Goal: Information Seeking & Learning: Learn about a topic

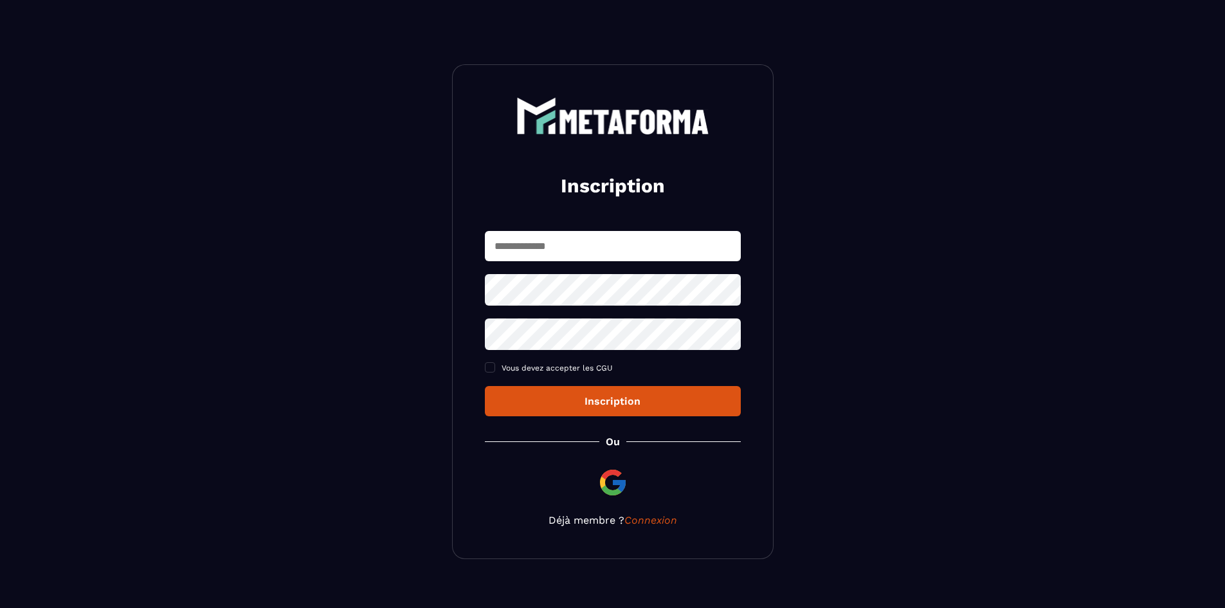
click at [544, 253] on input "text" at bounding box center [613, 246] width 256 height 30
type input "**********"
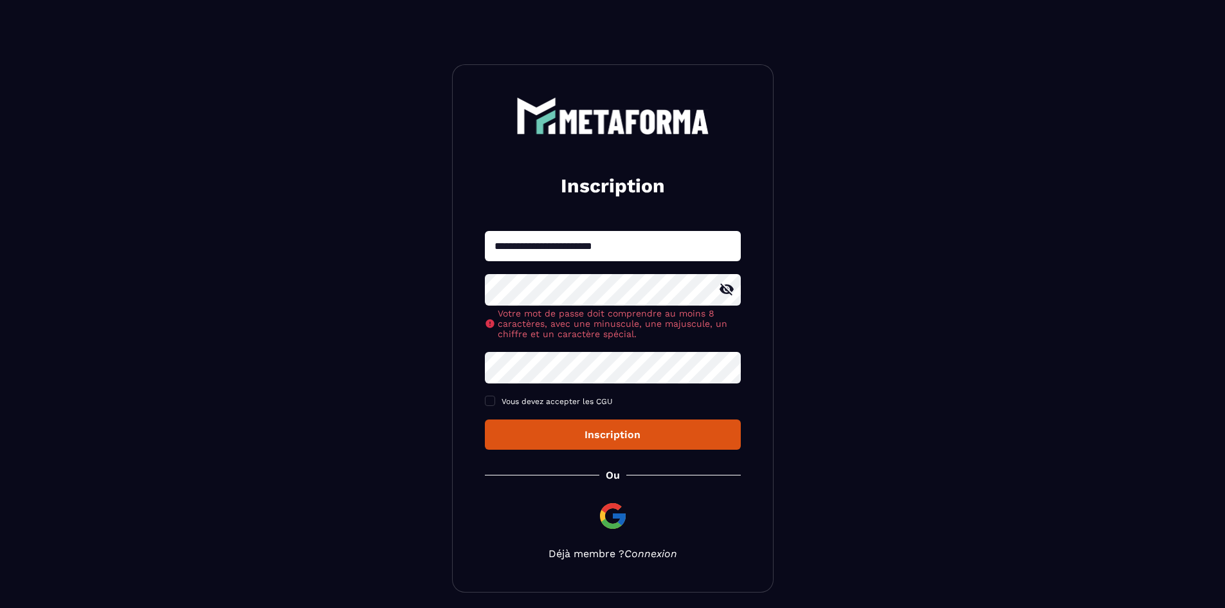
click at [655, 520] on div "**********" at bounding box center [613, 328] width 322 height 528
click at [653, 554] on link "Connexion" at bounding box center [650, 553] width 53 height 12
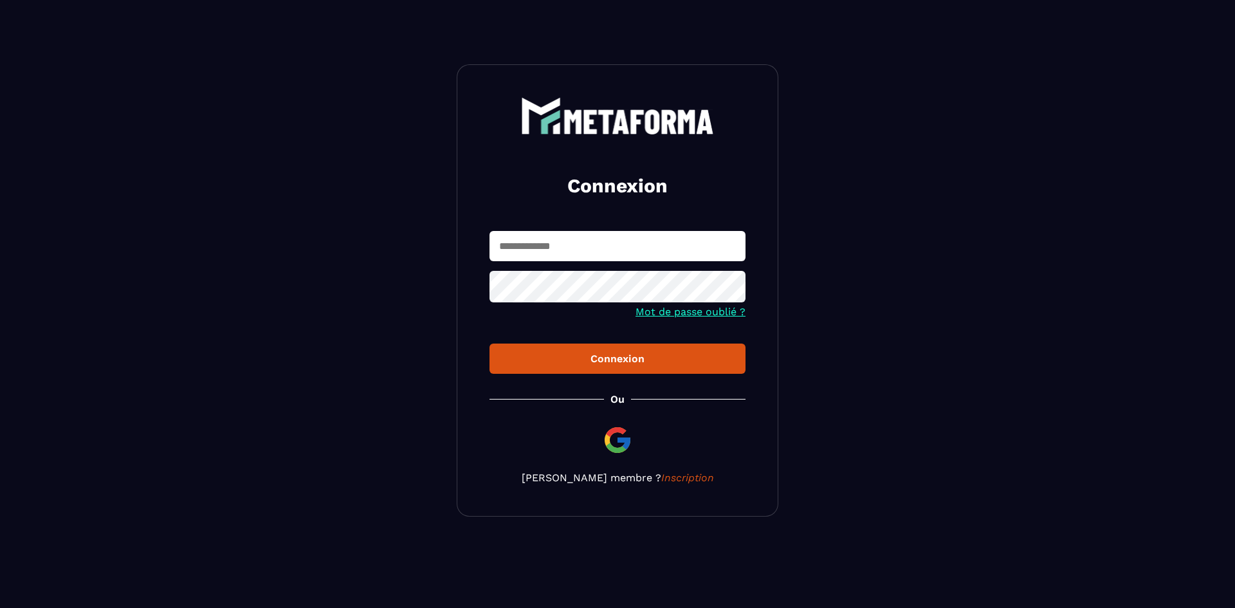
click at [577, 248] on input "text" at bounding box center [617, 246] width 256 height 30
type input "**********"
click at [733, 291] on icon at bounding box center [731, 288] width 14 height 12
click at [733, 291] on icon at bounding box center [731, 287] width 15 height 15
drag, startPoint x: 540, startPoint y: 251, endPoint x: 488, endPoint y: 251, distance: 52.1
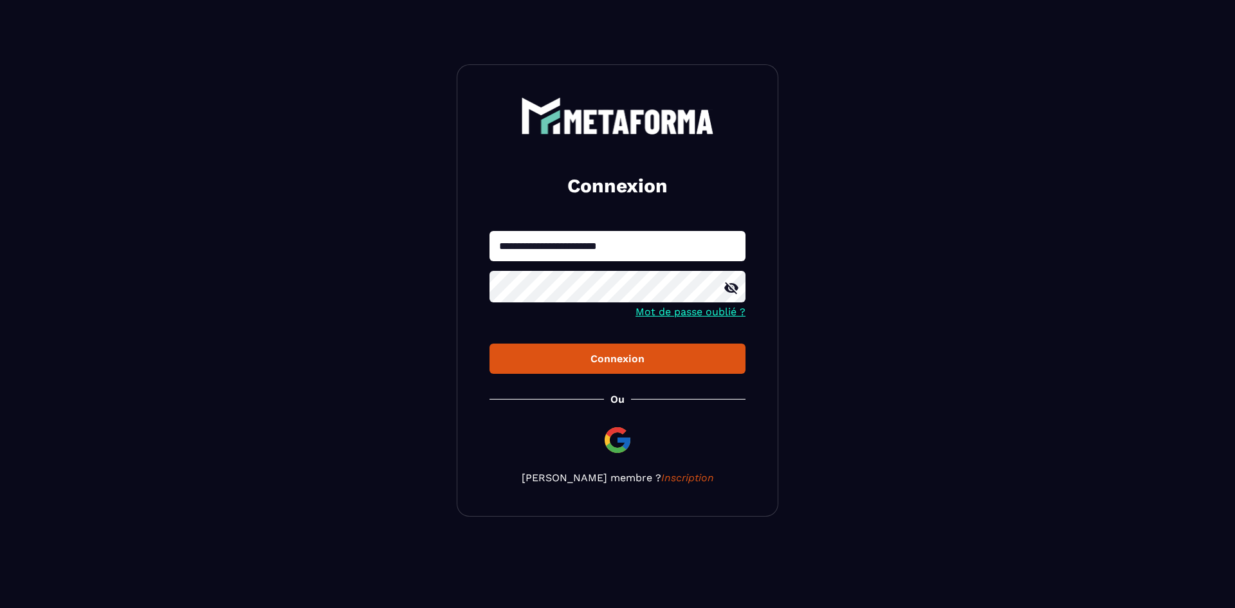
click at [488, 251] on div "**********" at bounding box center [618, 290] width 322 height 452
click at [569, 358] on div "Connexion" at bounding box center [617, 358] width 235 height 12
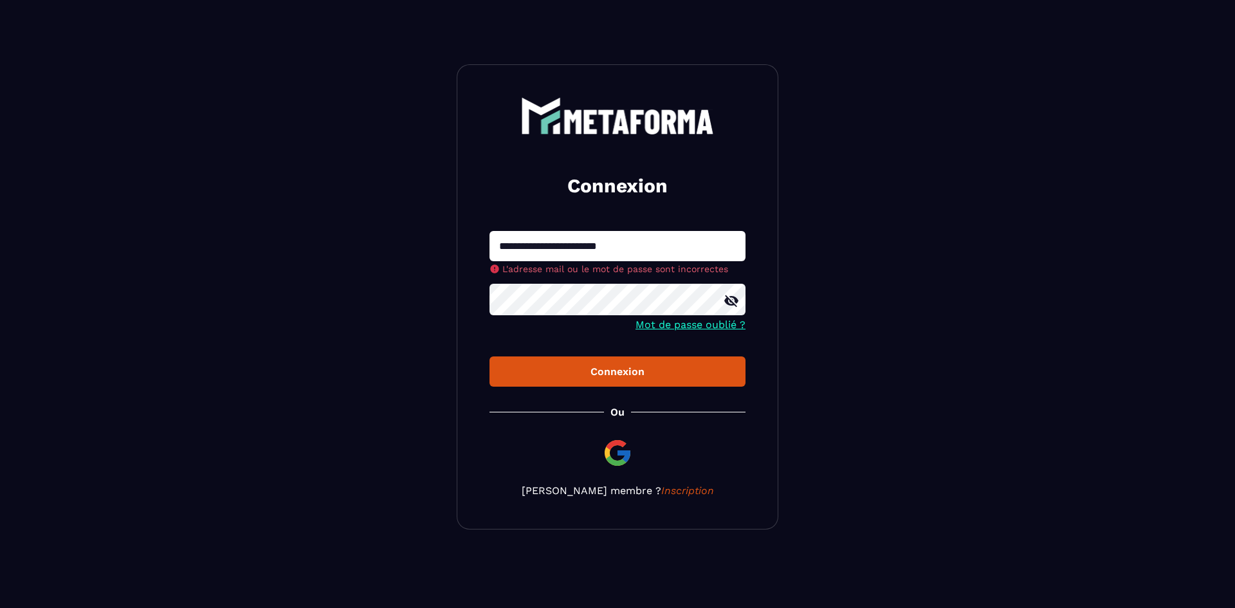
click at [728, 302] on div at bounding box center [617, 301] width 256 height 35
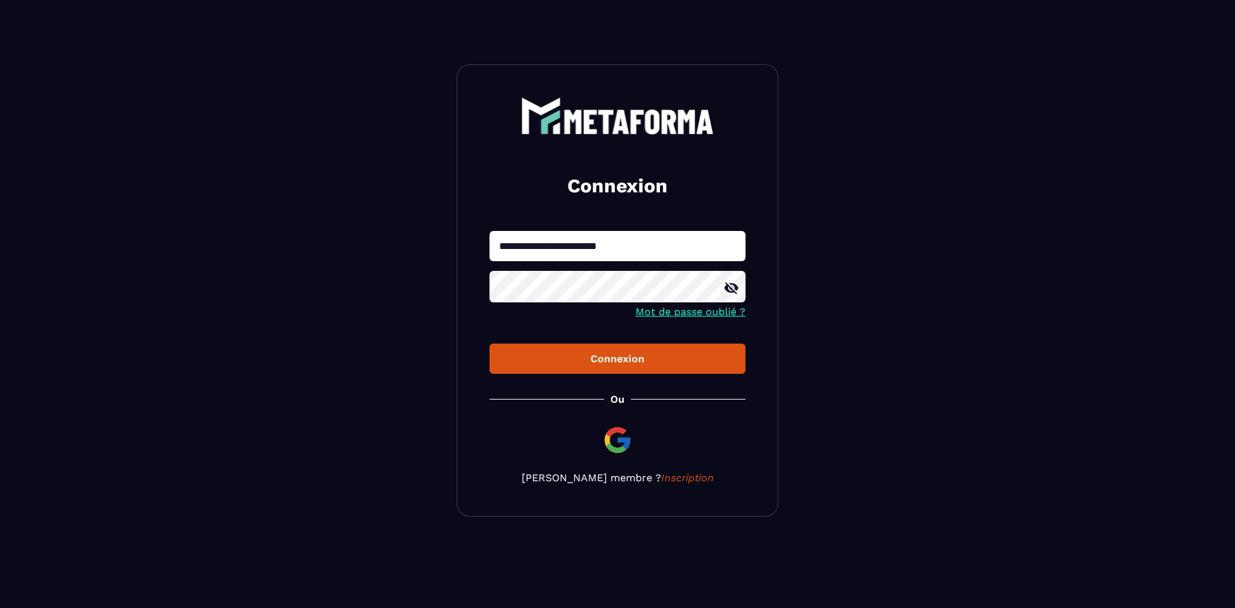
click at [728, 285] on icon at bounding box center [731, 287] width 15 height 15
click at [734, 283] on icon at bounding box center [731, 287] width 15 height 15
click at [733, 283] on icon at bounding box center [731, 287] width 15 height 15
click at [605, 347] on button "Connexion" at bounding box center [617, 358] width 256 height 30
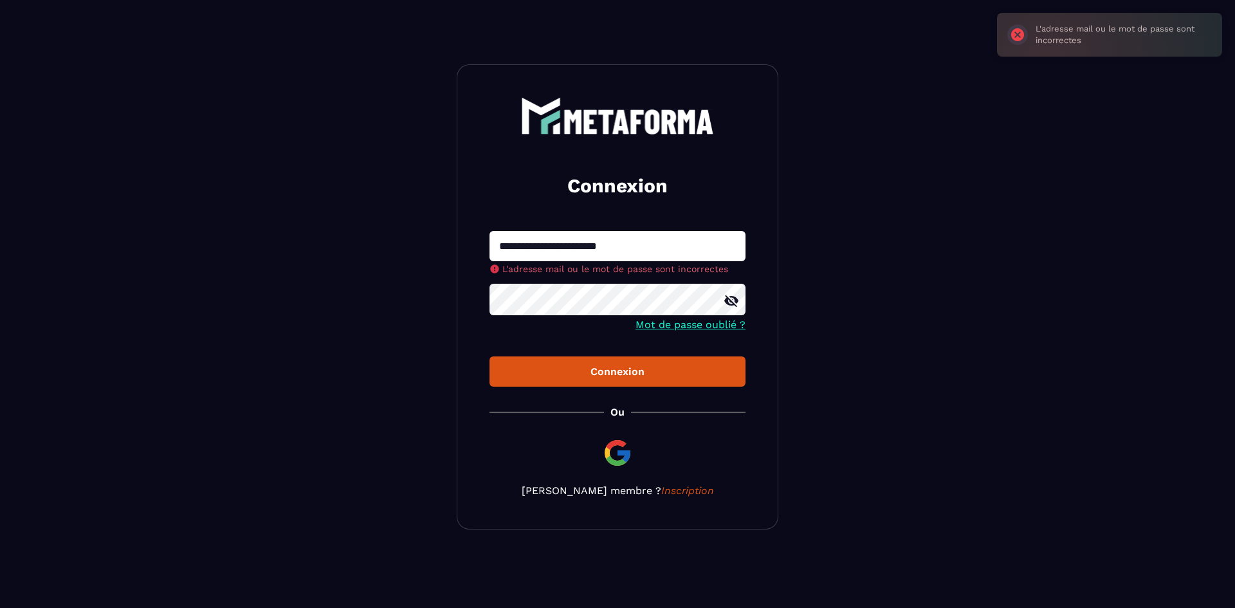
click at [470, 298] on div "**********" at bounding box center [618, 296] width 322 height 465
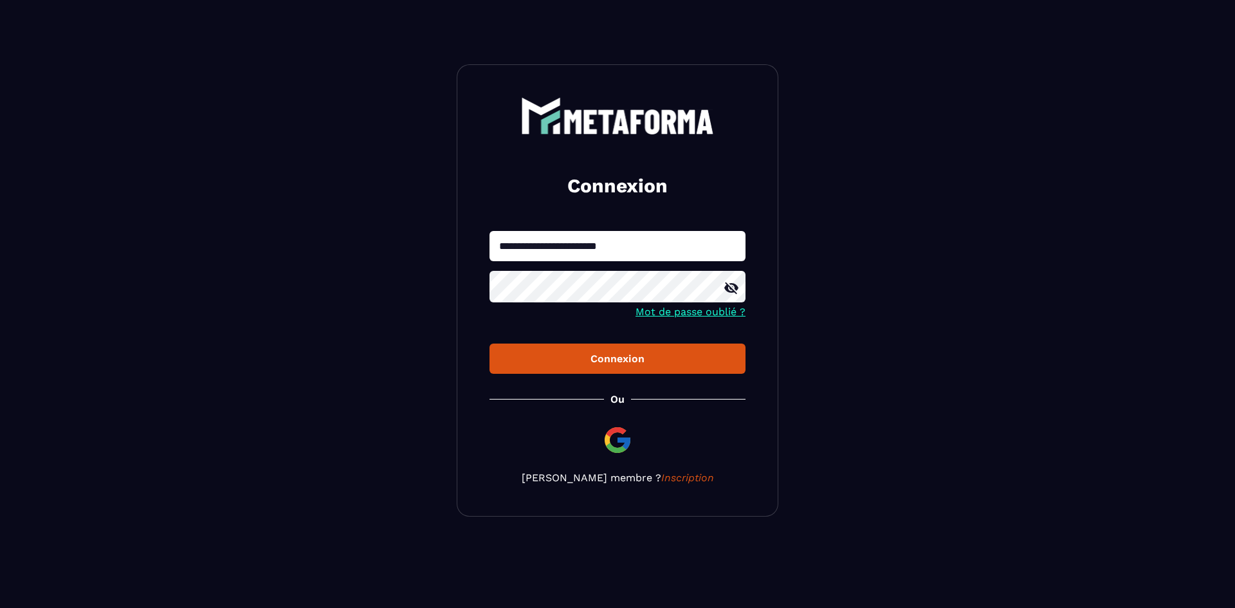
click at [732, 301] on div at bounding box center [617, 288] width 256 height 35
click at [727, 287] on icon at bounding box center [731, 288] width 14 height 12
click at [727, 287] on icon at bounding box center [731, 288] width 14 height 10
click at [597, 358] on div "Connexion" at bounding box center [617, 358] width 235 height 12
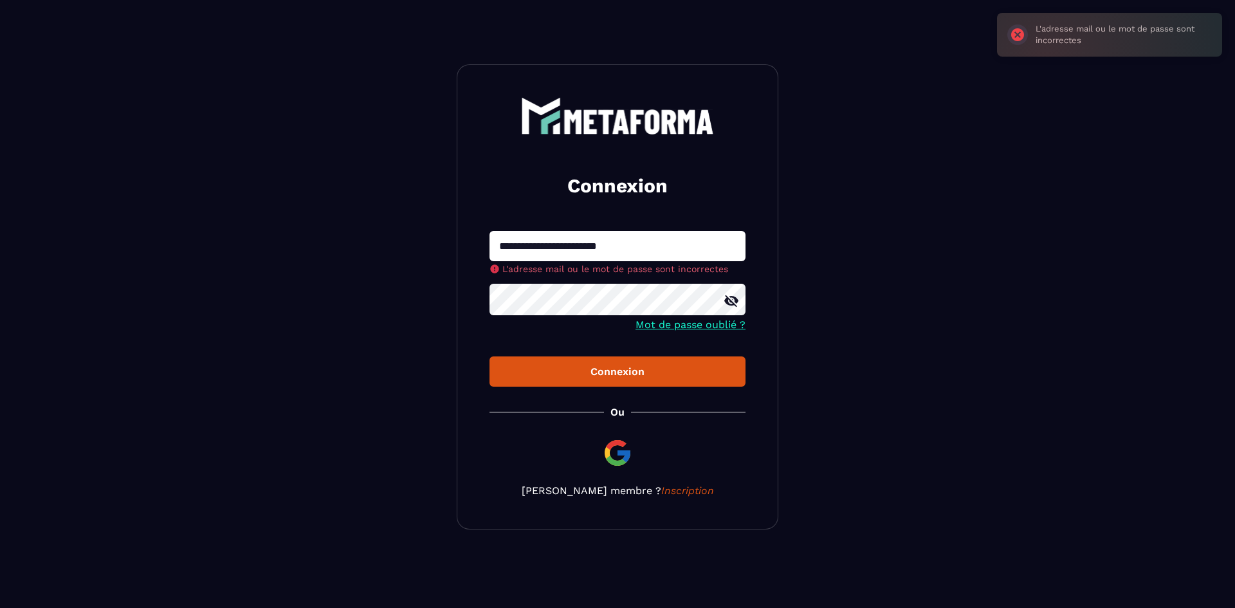
click at [706, 327] on link "Mot de passe oublié ?" at bounding box center [690, 324] width 110 height 12
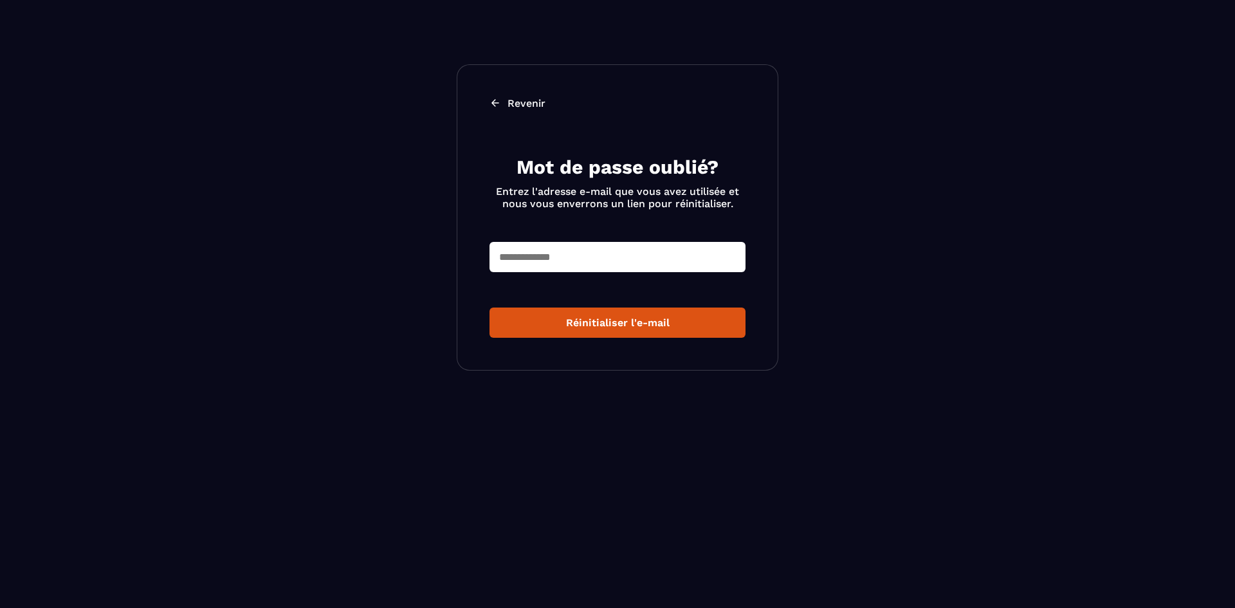
click at [576, 262] on input "text" at bounding box center [617, 257] width 256 height 30
type input "**********"
click at [599, 327] on div "Réinitialiser l'e-mail" at bounding box center [617, 322] width 235 height 12
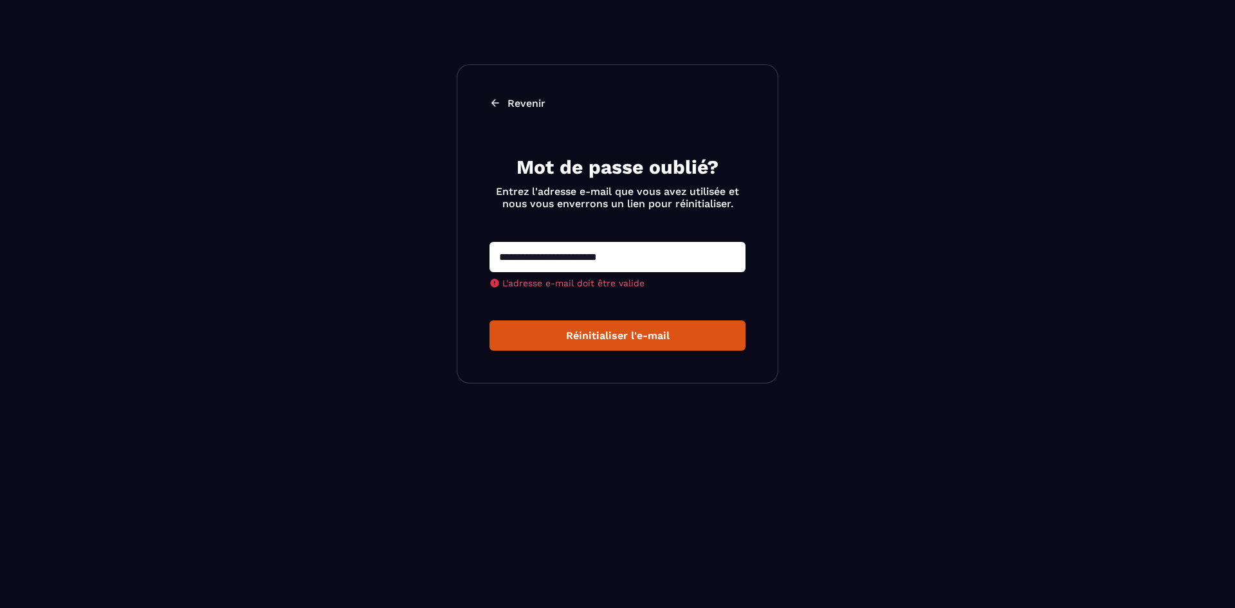
click at [676, 262] on input "**********" at bounding box center [617, 257] width 256 height 30
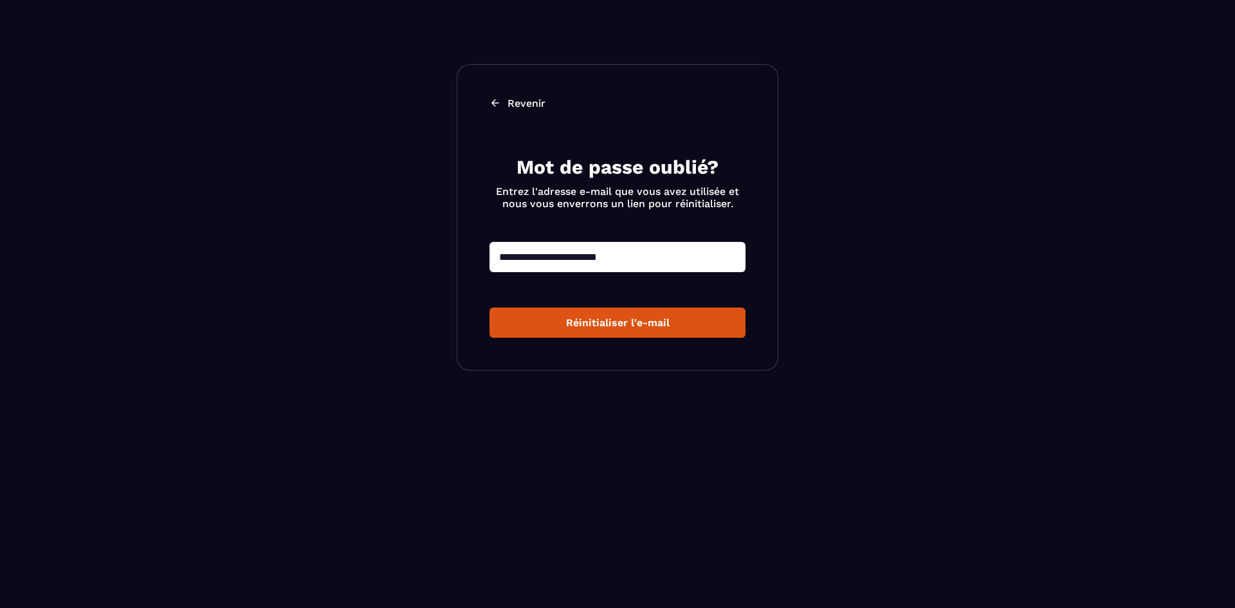
click at [493, 101] on icon at bounding box center [495, 102] width 8 height 7
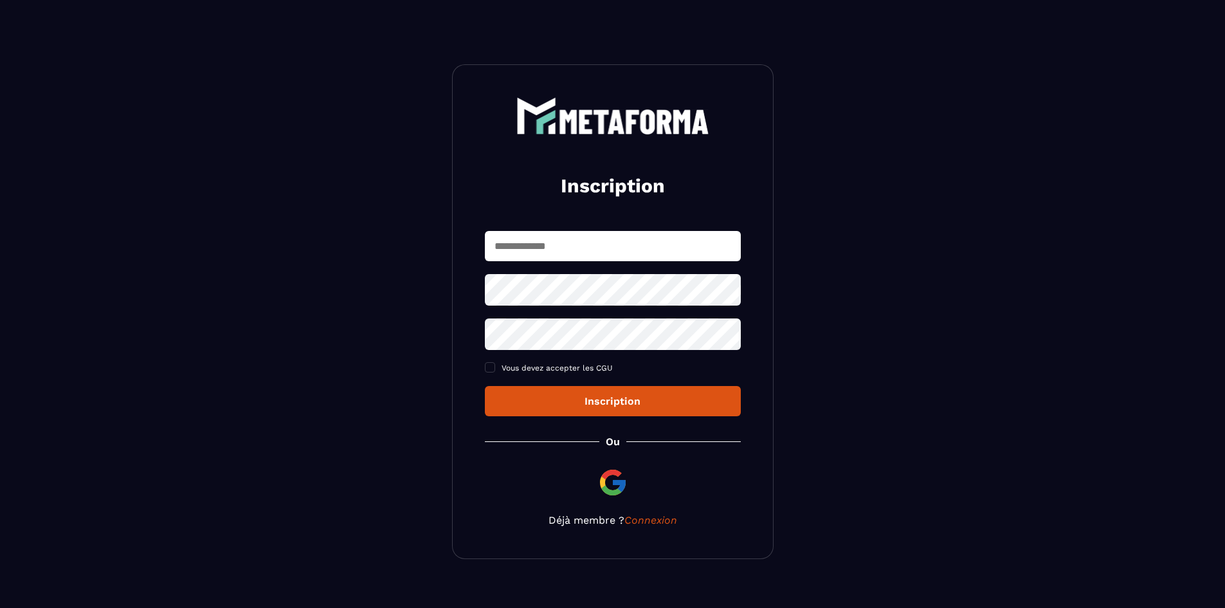
click at [576, 236] on input "text" at bounding box center [613, 246] width 256 height 30
type input "**********"
click at [581, 339] on div "**********" at bounding box center [613, 323] width 256 height 185
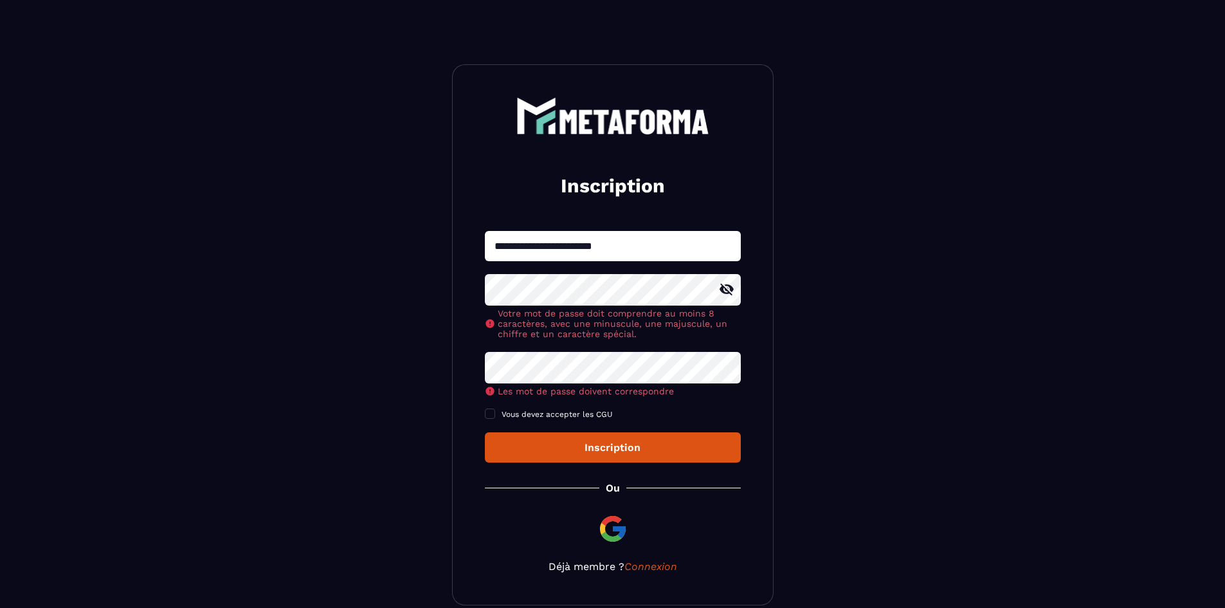
click at [484, 291] on div "**********" at bounding box center [613, 334] width 322 height 541
click at [730, 289] on icon at bounding box center [727, 290] width 14 height 12
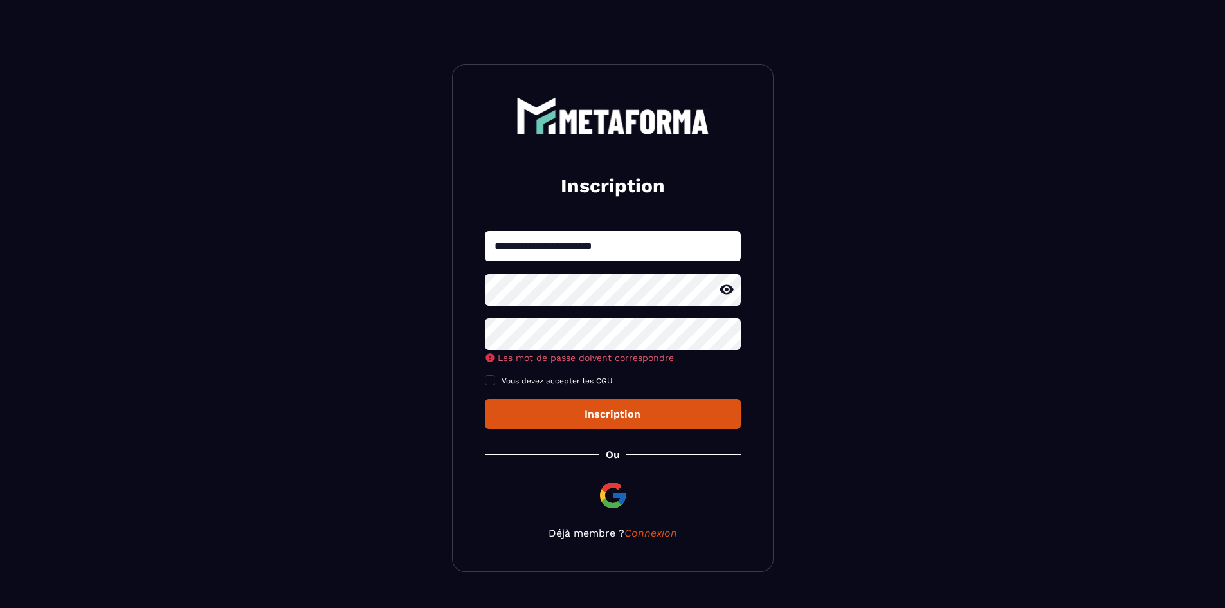
click at [730, 289] on icon at bounding box center [727, 290] width 14 height 10
click at [728, 334] on icon at bounding box center [726, 333] width 15 height 15
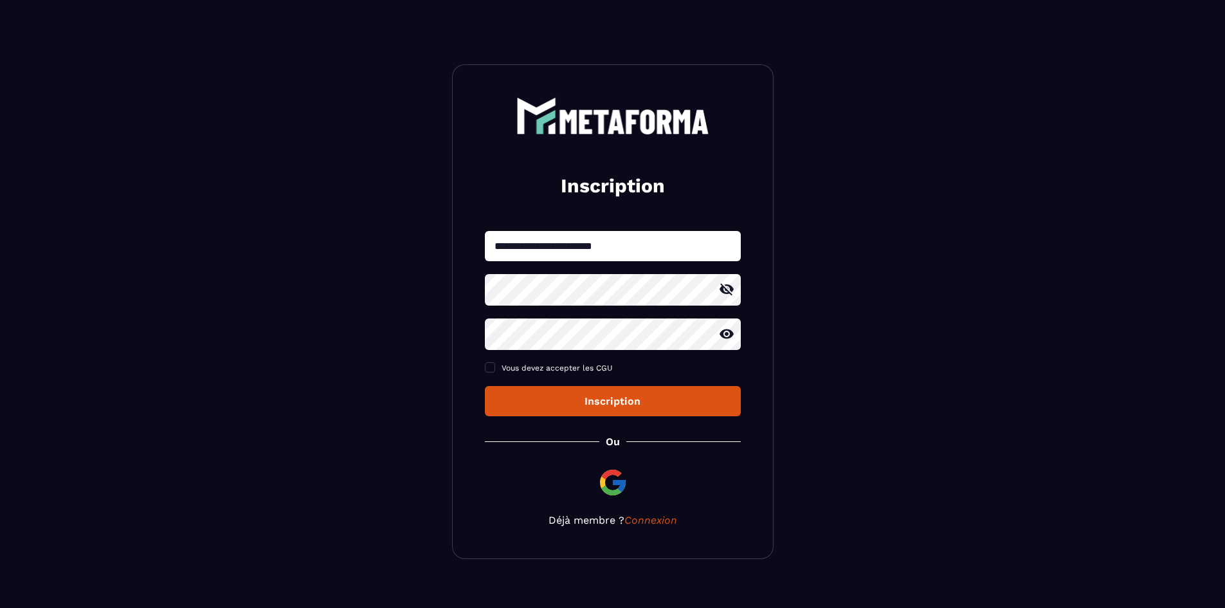
click at [728, 334] on icon at bounding box center [726, 333] width 15 height 15
click at [580, 397] on div "Inscription" at bounding box center [612, 401] width 235 height 12
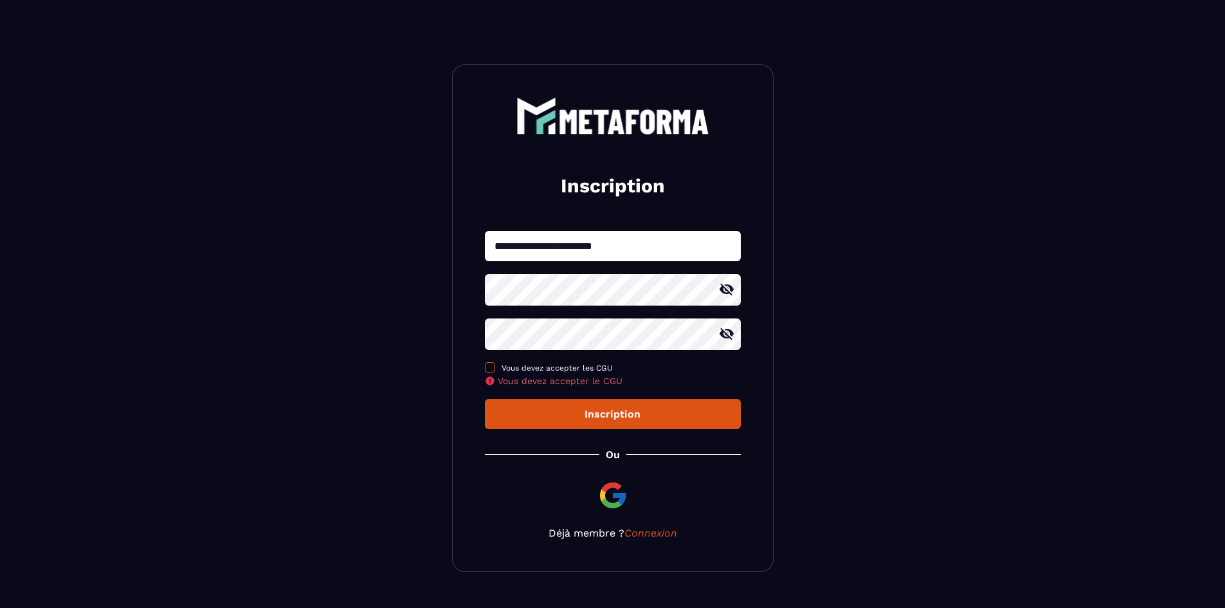
click at [491, 369] on span at bounding box center [490, 367] width 10 height 10
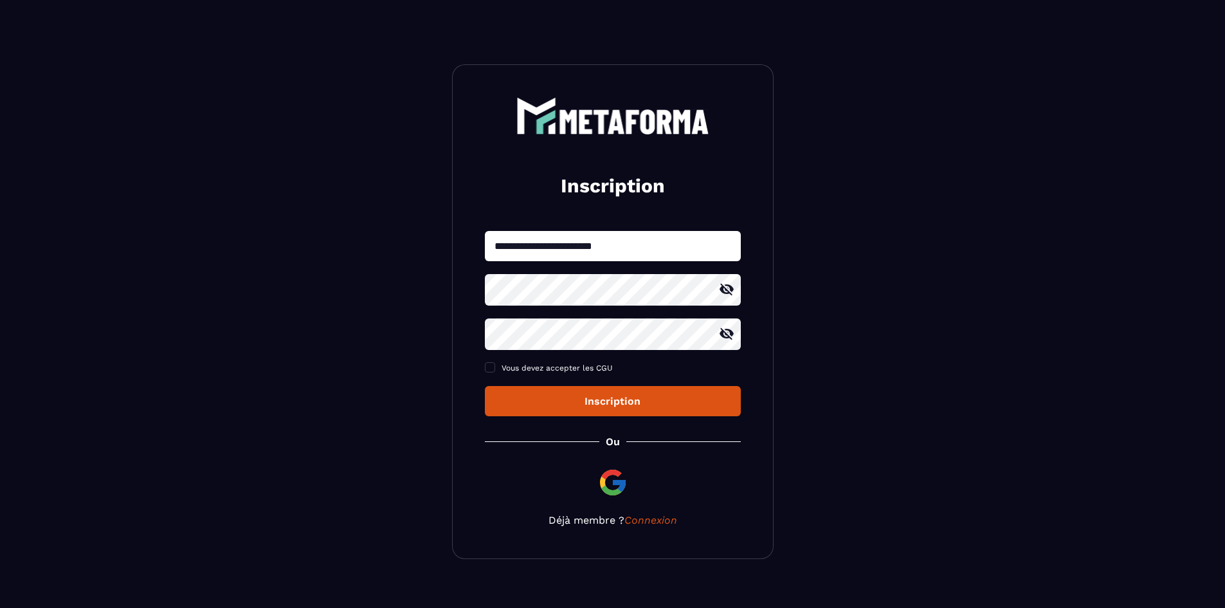
click at [558, 414] on button "Inscription" at bounding box center [613, 401] width 256 height 30
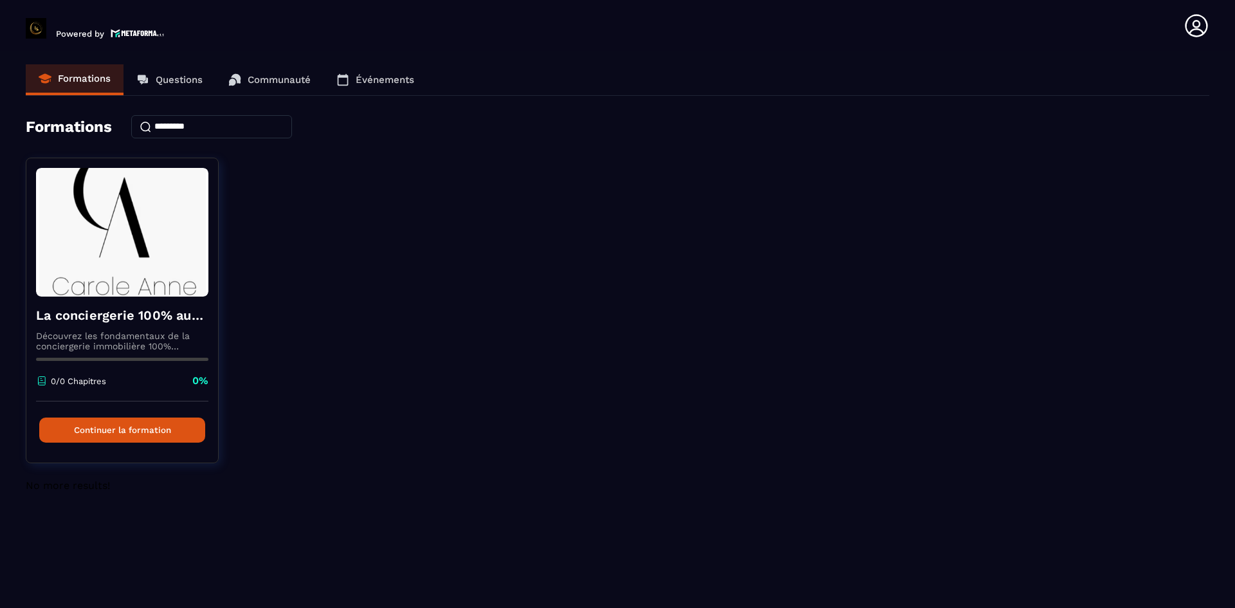
click at [179, 84] on p "Questions" at bounding box center [179, 80] width 47 height 12
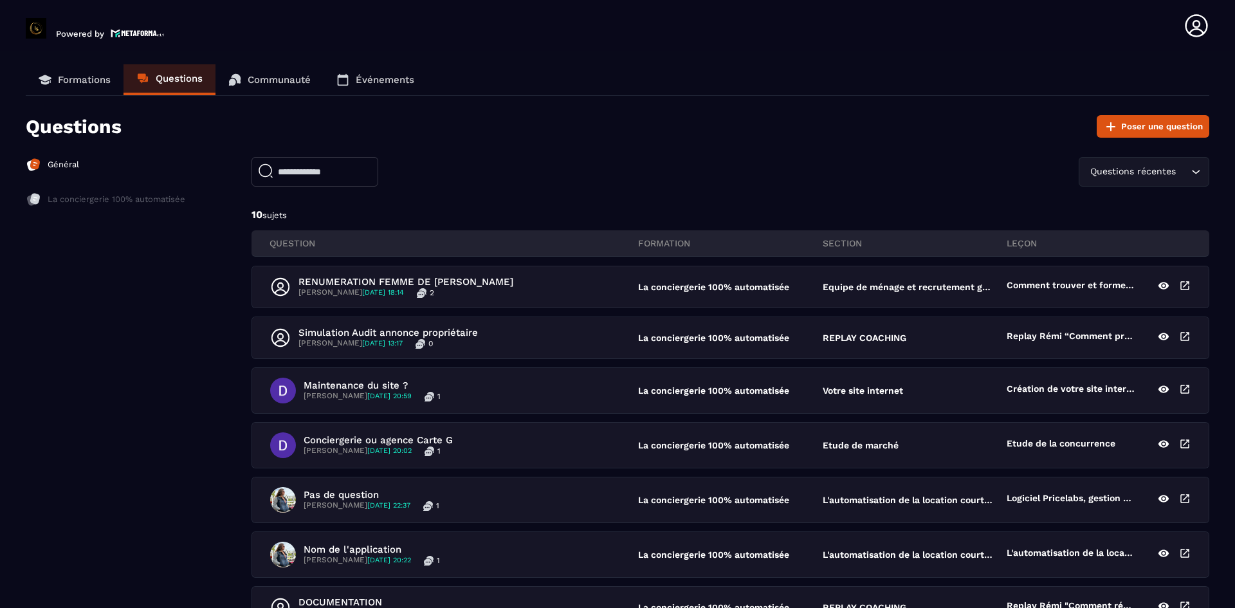
click at [273, 82] on p "Communauté" at bounding box center [279, 80] width 63 height 12
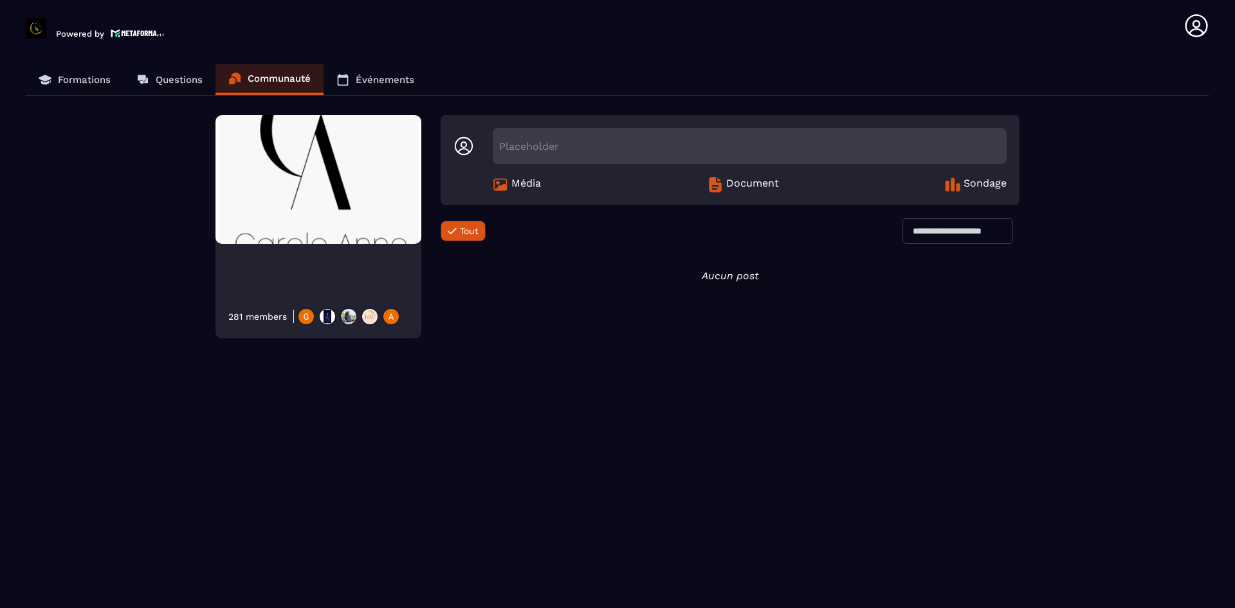
click at [187, 84] on p "Questions" at bounding box center [179, 80] width 47 height 12
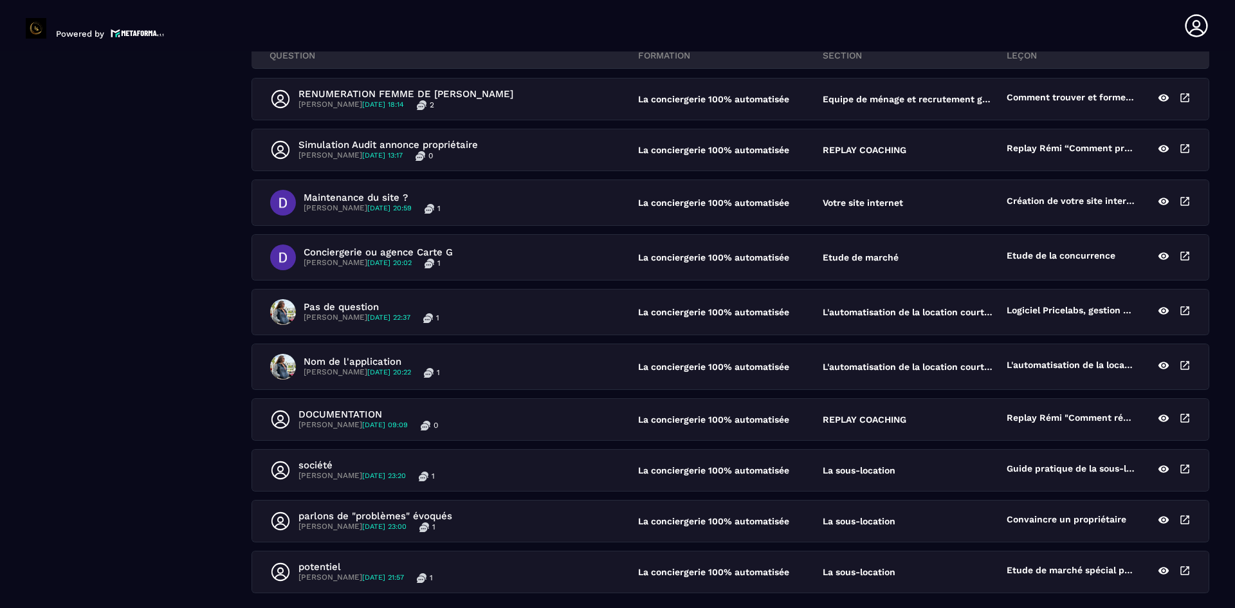
scroll to position [165, 0]
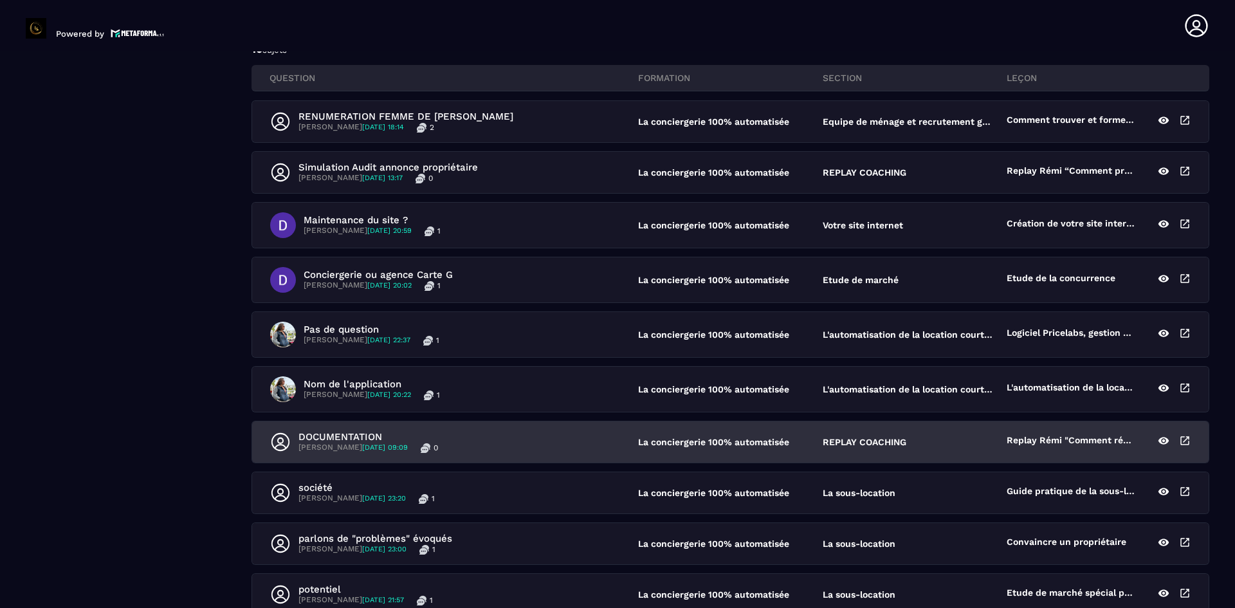
click at [1061, 444] on p "Replay Rémi "Comment réaliser une étude de marché professionnelle ?"" at bounding box center [1070, 442] width 129 height 14
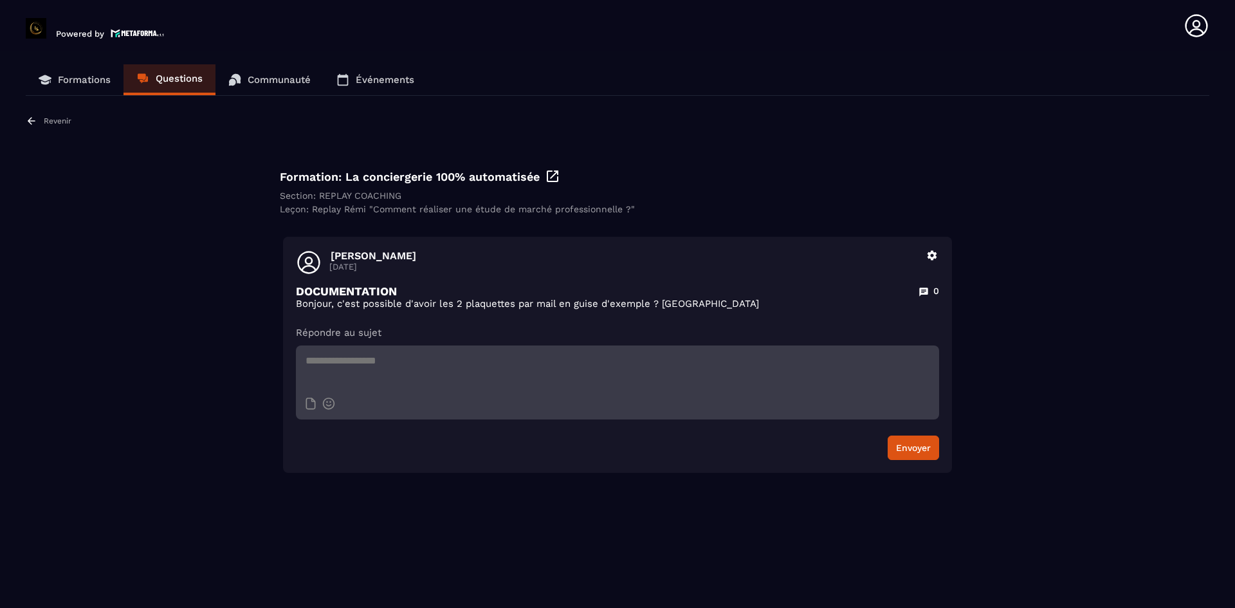
click at [31, 115] on icon at bounding box center [32, 121] width 12 height 12
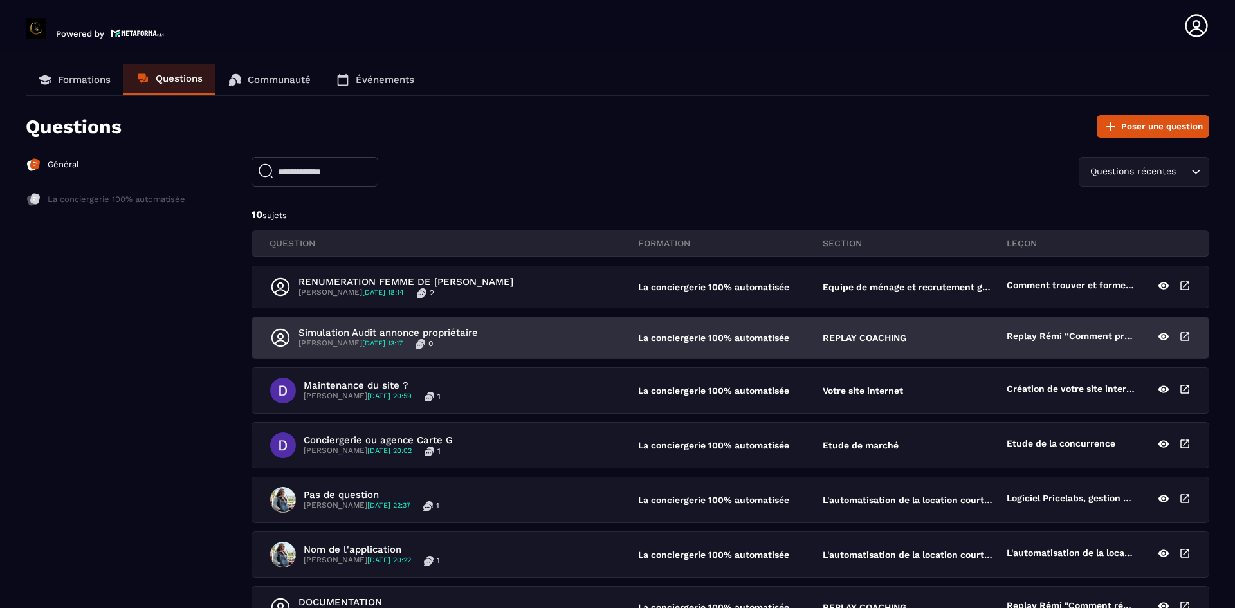
click at [1056, 331] on p "Replay Rémi “Comment préparer l’été et signer des clients ?”" at bounding box center [1070, 338] width 129 height 14
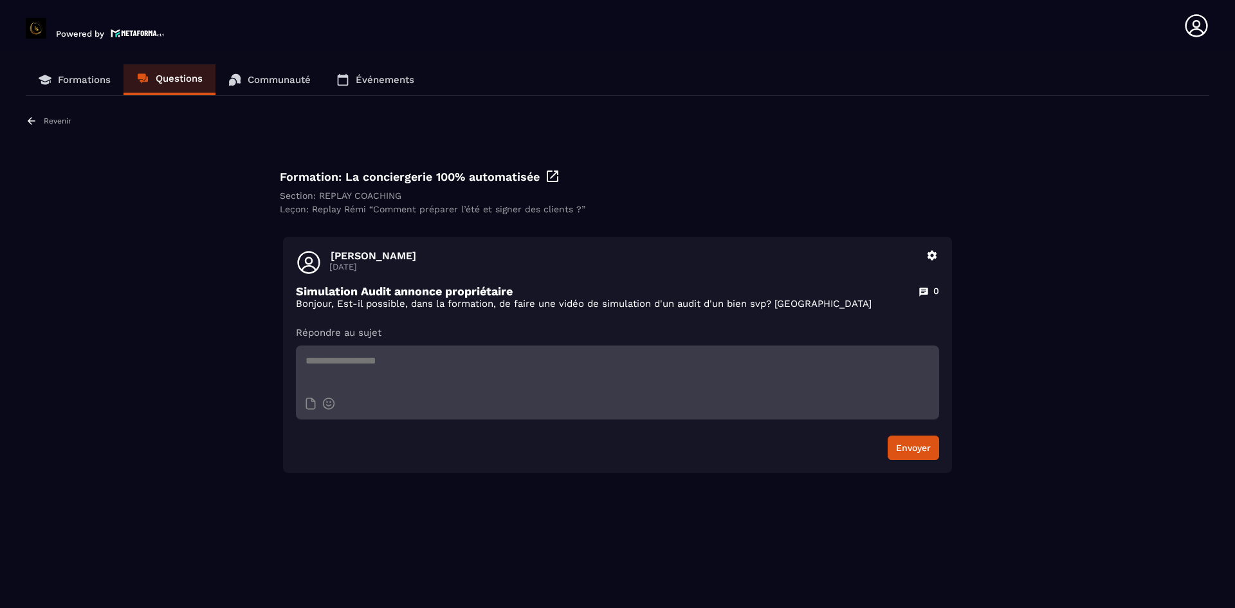
click at [32, 118] on icon at bounding box center [32, 121] width 12 height 12
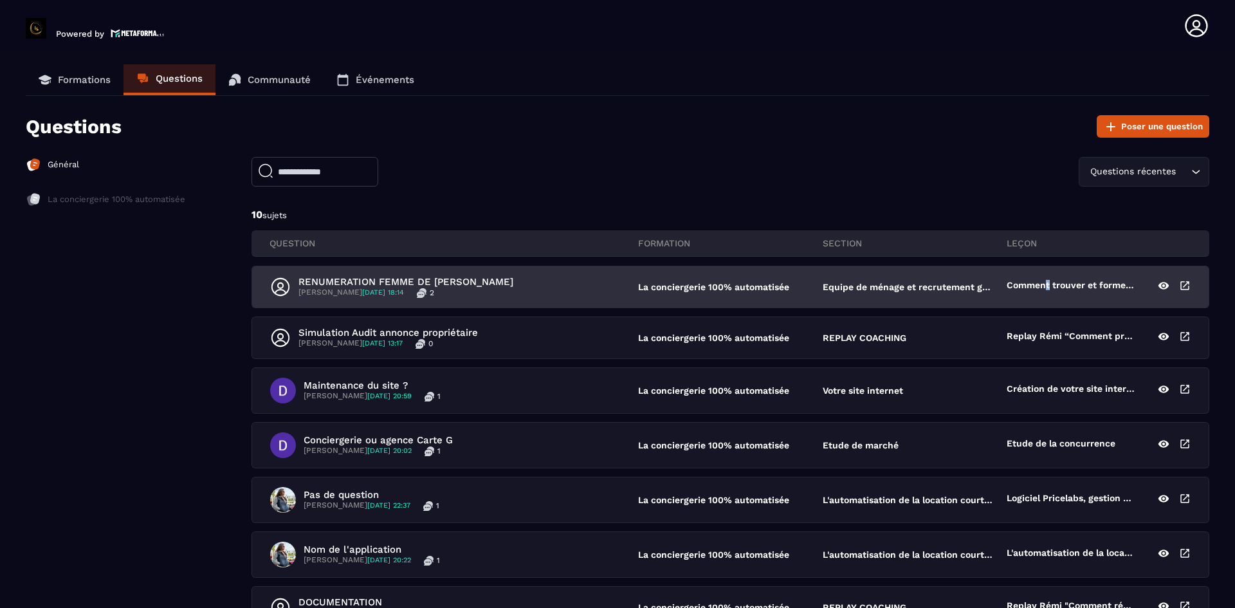
click at [1046, 291] on p "Comment trouver et former un gestionnaire pour vos logements" at bounding box center [1070, 287] width 129 height 14
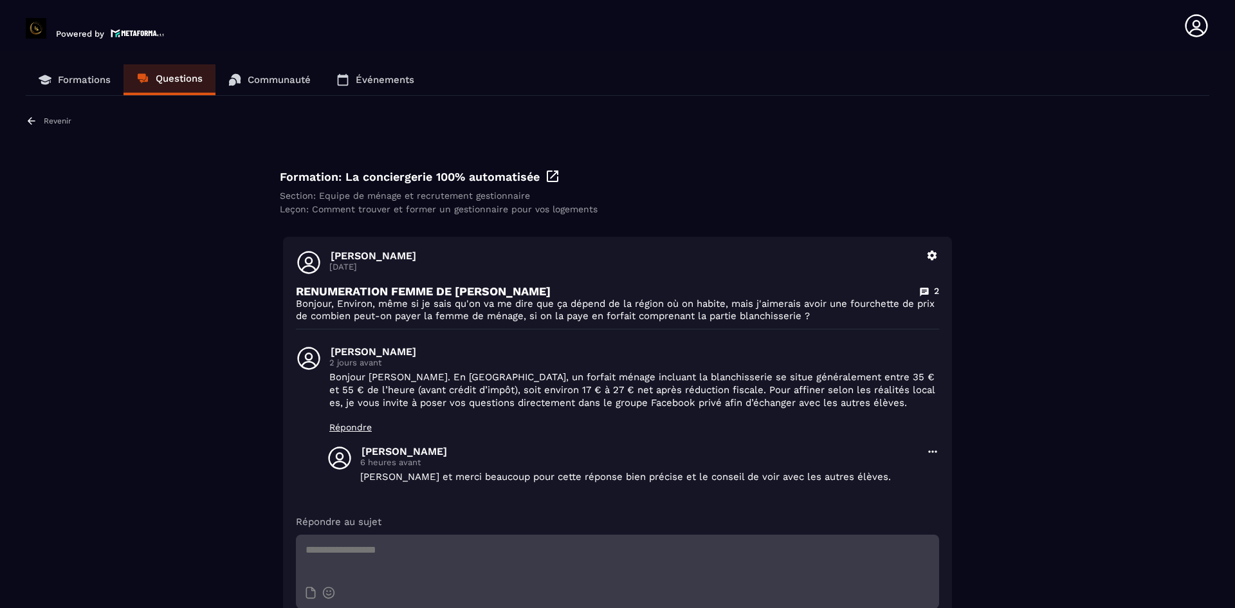
click at [62, 122] on p "Revenir" at bounding box center [58, 120] width 28 height 9
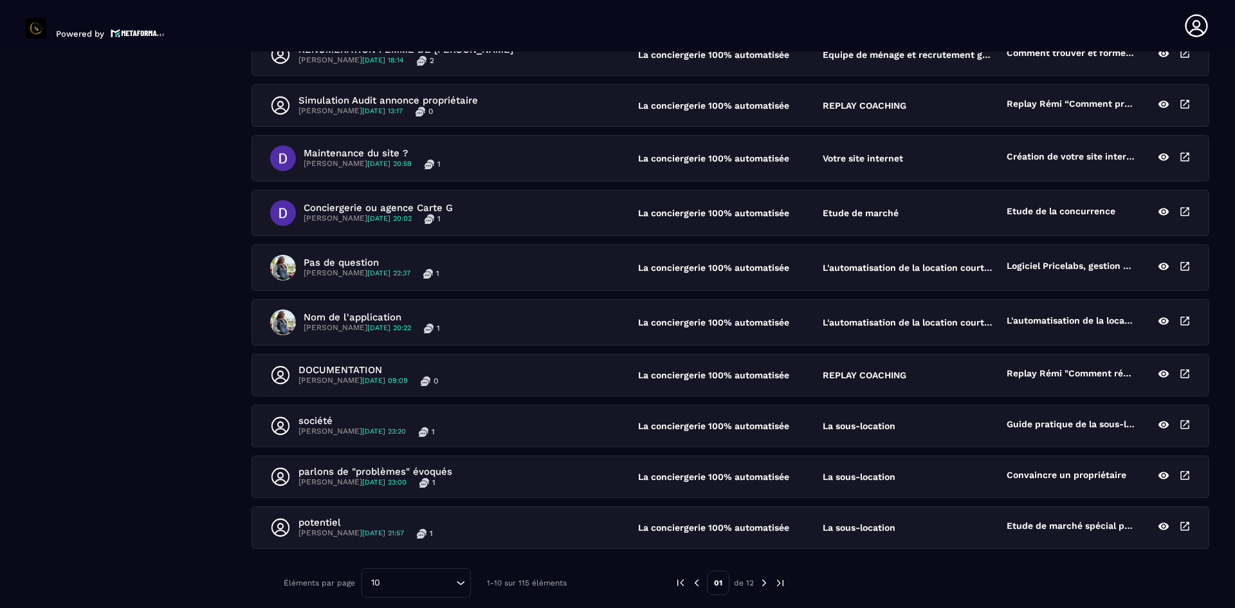
scroll to position [294, 0]
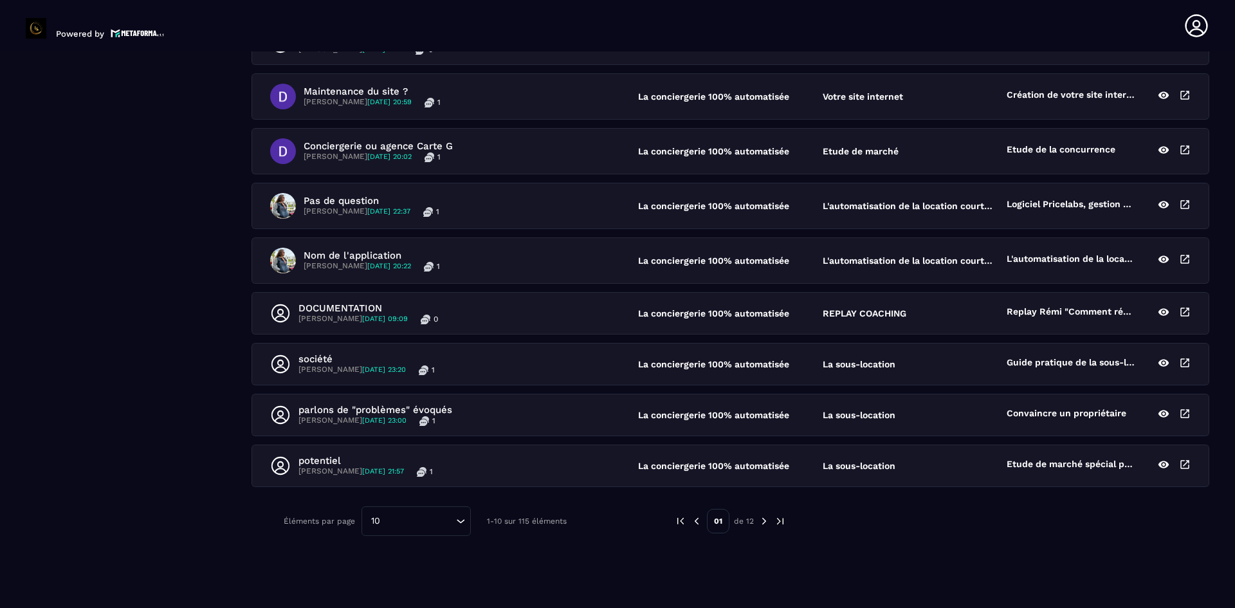
click at [765, 517] on img at bounding box center [764, 521] width 12 height 12
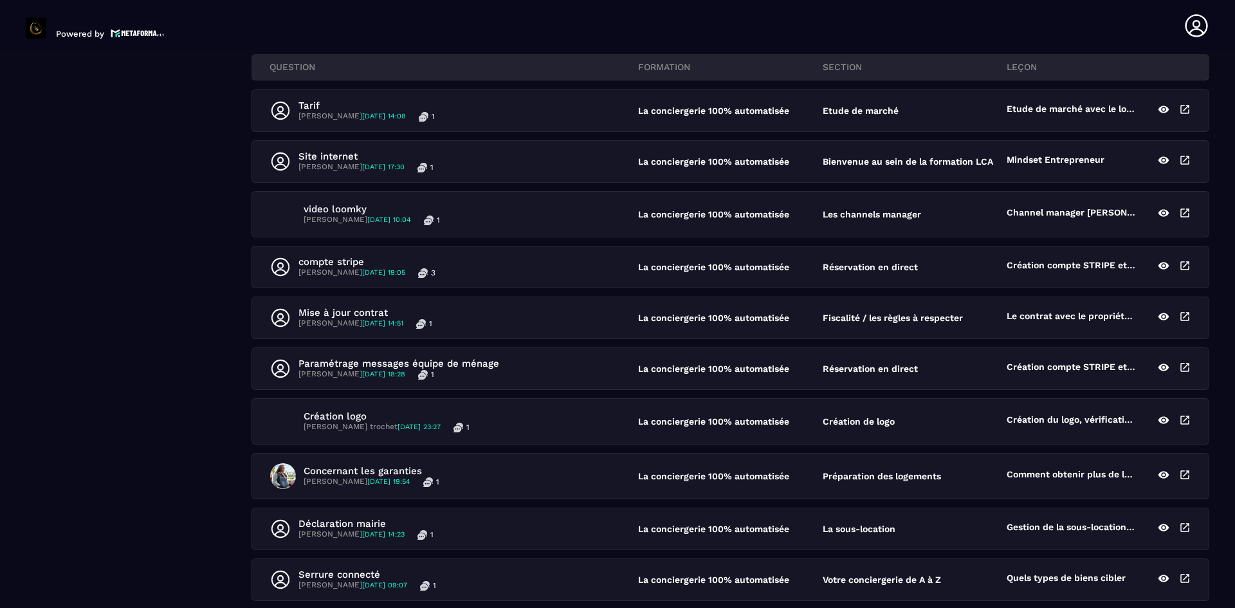
scroll to position [161, 0]
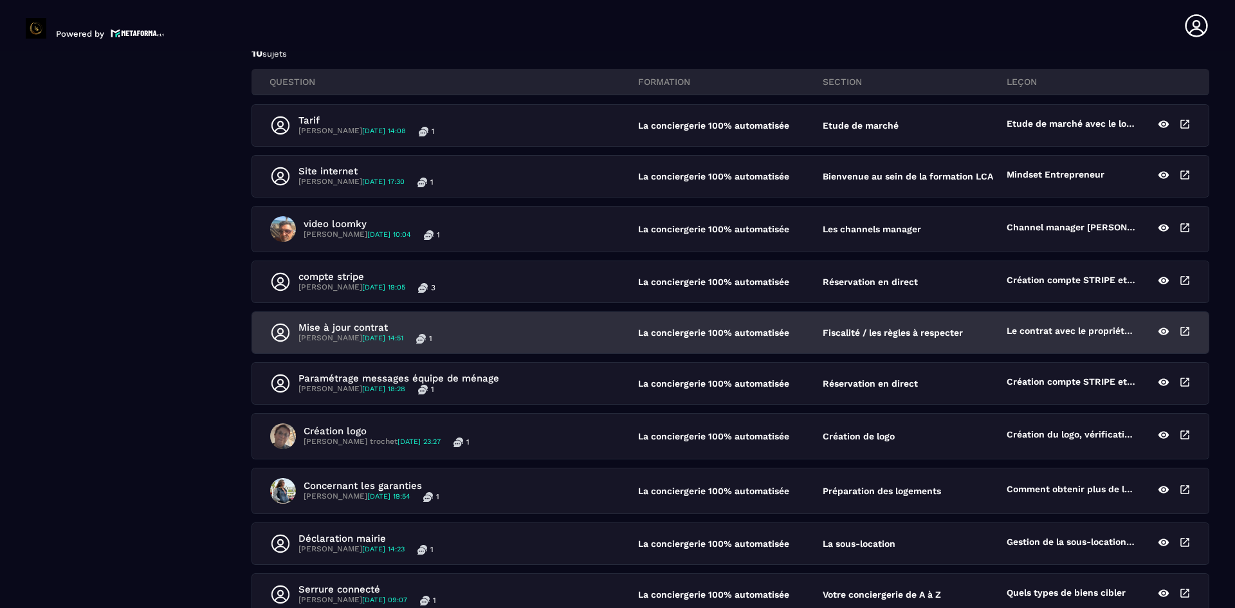
click at [1076, 334] on p "Le contrat avec le propriétaire : indispensable pour se protéger" at bounding box center [1070, 332] width 129 height 14
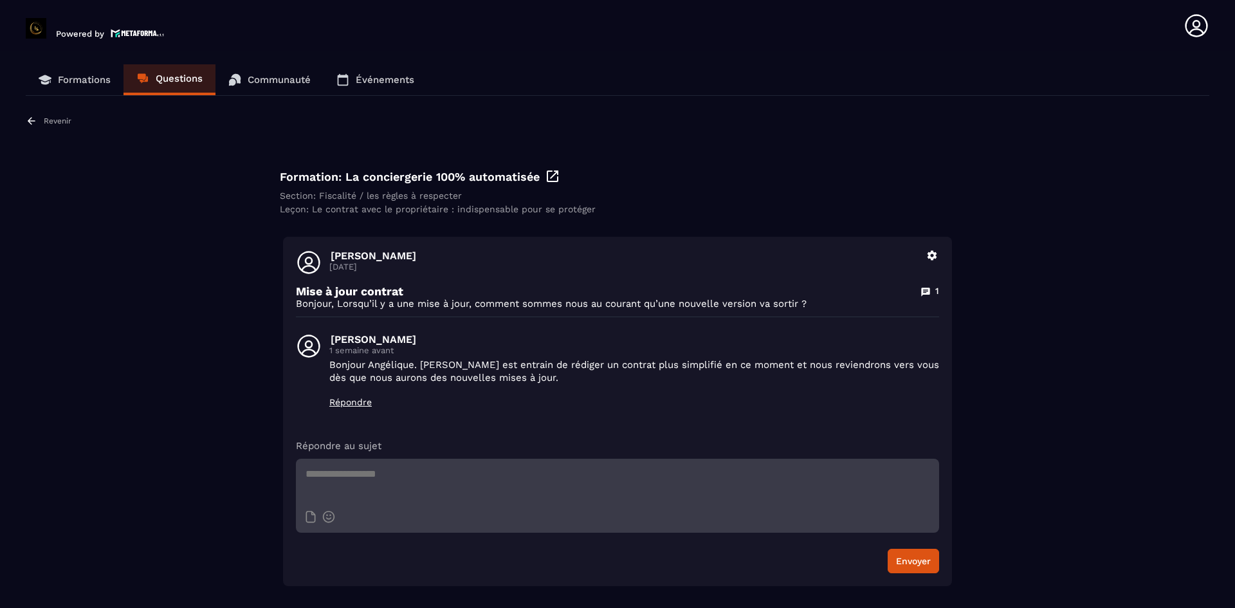
click at [26, 121] on icon at bounding box center [32, 121] width 12 height 12
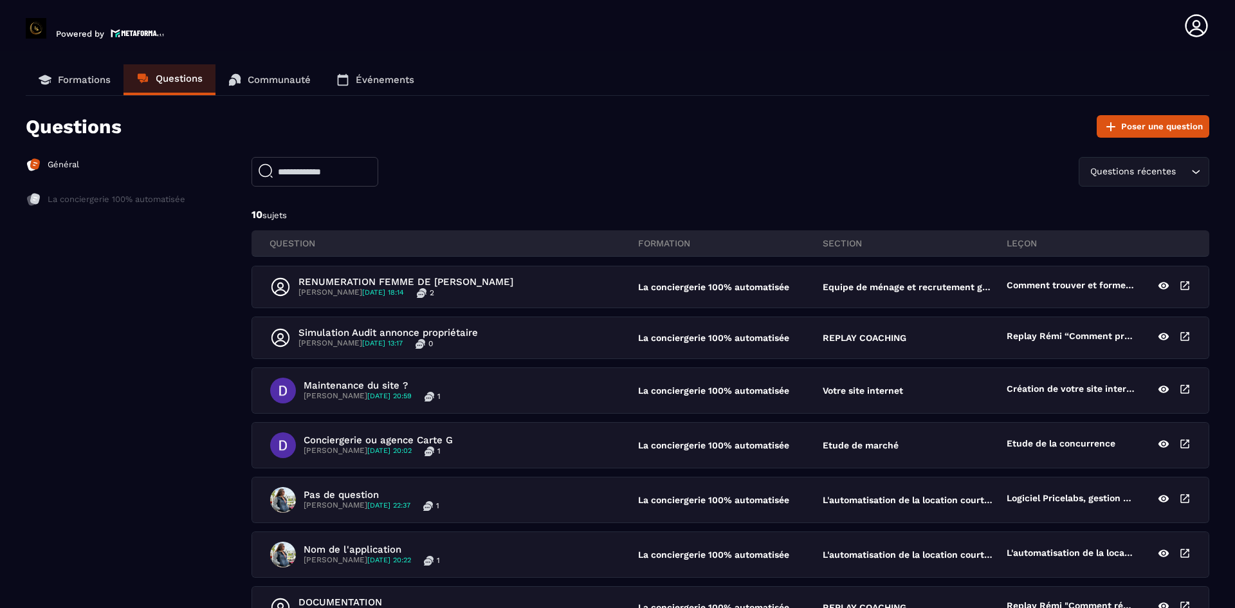
click at [81, 77] on p "Formations" at bounding box center [84, 80] width 53 height 12
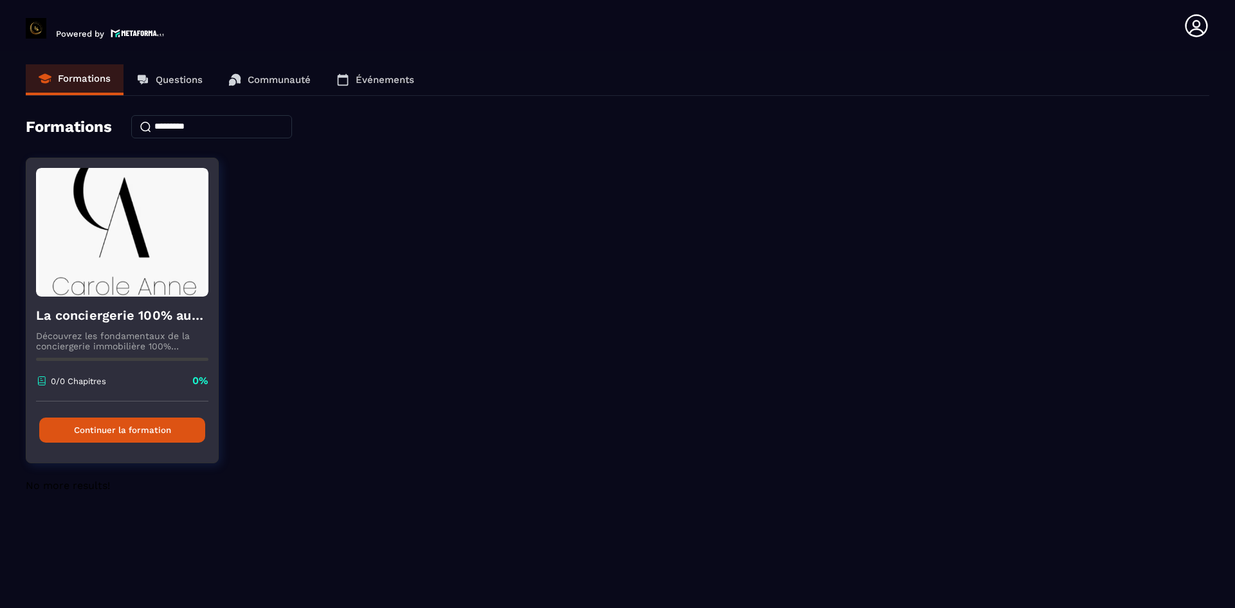
click at [89, 434] on button "Continuer la formation" at bounding box center [122, 429] width 166 height 25
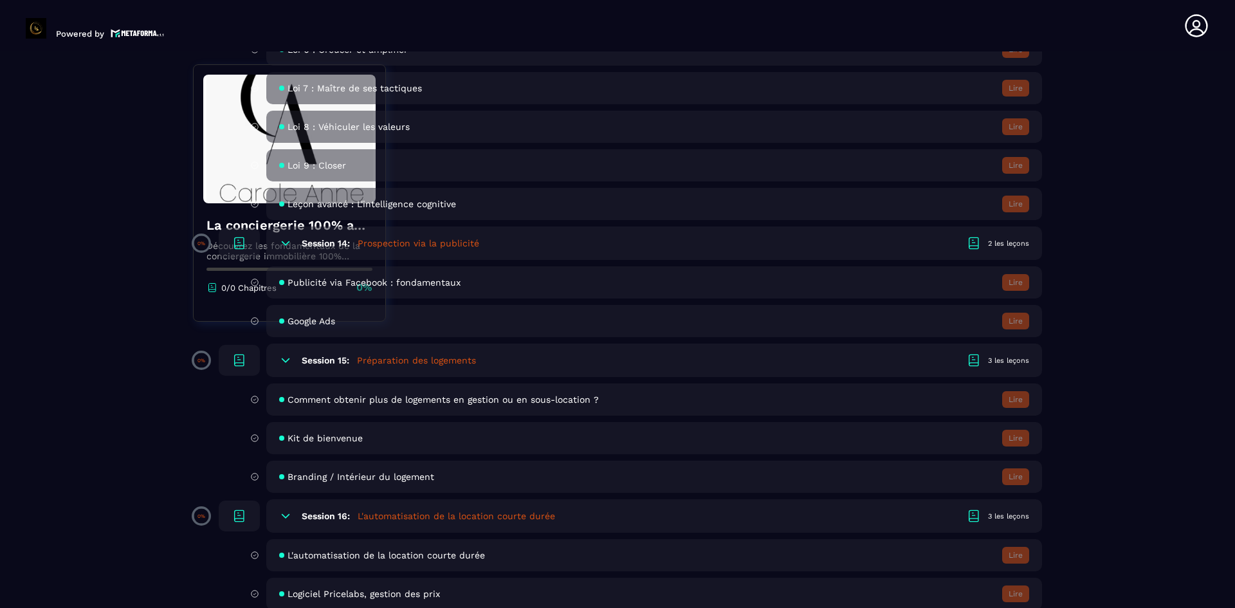
scroll to position [2380, 0]
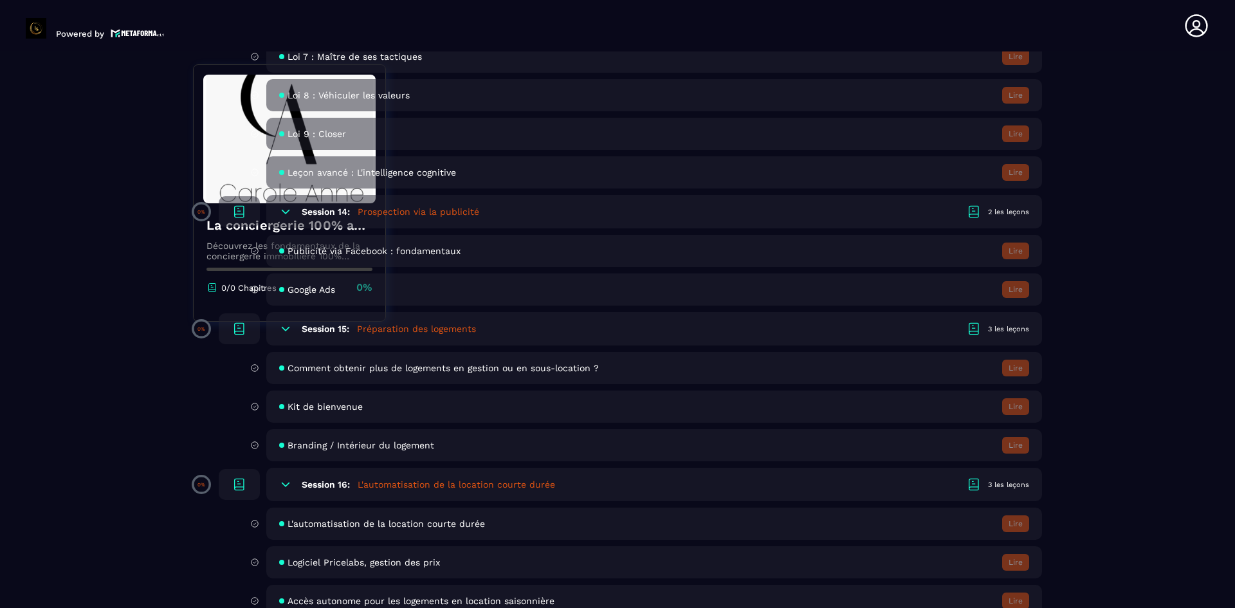
click at [298, 407] on span "Kit de bienvenue" at bounding box center [324, 406] width 75 height 10
click at [317, 405] on span "Kit de bienvenue" at bounding box center [324, 406] width 75 height 10
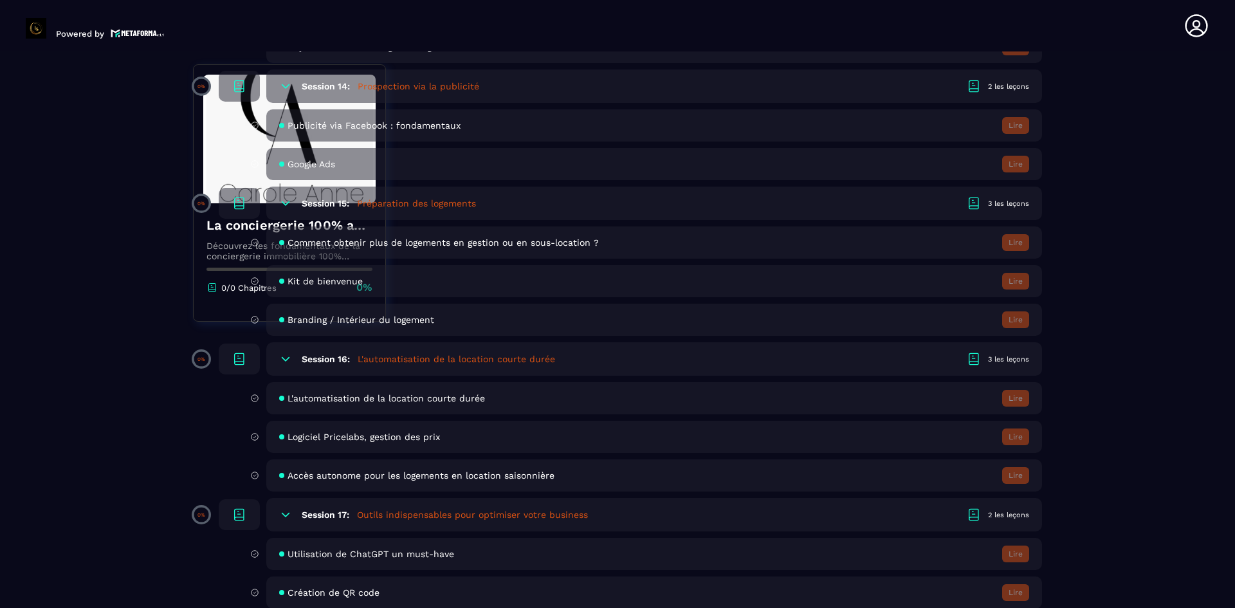
scroll to position [2508, 0]
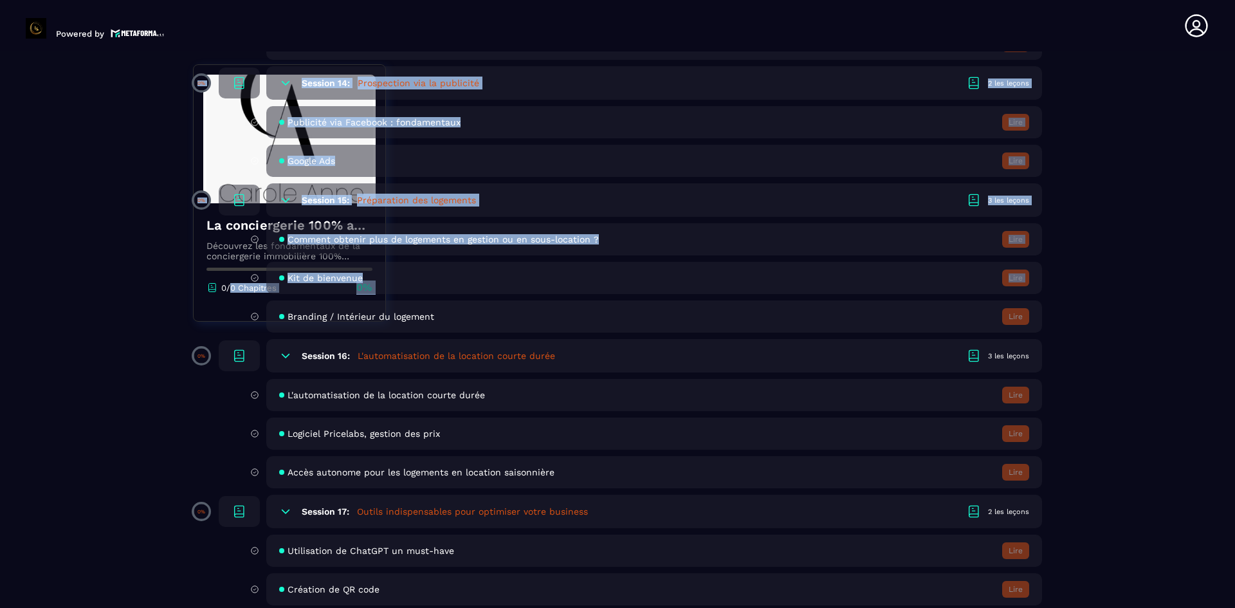
drag, startPoint x: 228, startPoint y: 300, endPoint x: 176, endPoint y: 305, distance: 52.3
click at [176, 305] on section "Formations Questions Communauté Événements Formations / La conciergerie 100% au…" at bounding box center [617, 331] width 1235 height 561
click at [219, 105] on img at bounding box center [289, 139] width 172 height 129
click at [111, 145] on section "Formations Questions Communauté Événements Formations / La conciergerie 100% au…" at bounding box center [617, 331] width 1235 height 561
